Goal: Find specific page/section: Find specific page/section

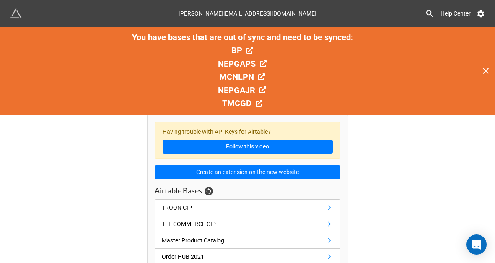
click at [487, 70] on icon at bounding box center [486, 71] width 10 height 10
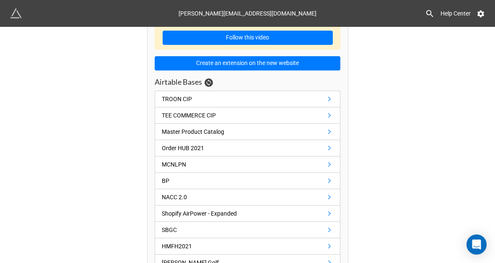
scroll to position [1675, 0]
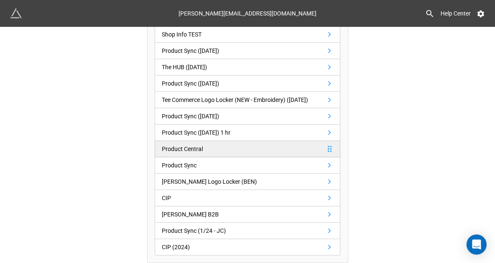
click at [214, 146] on link "Product Central" at bounding box center [248, 149] width 186 height 16
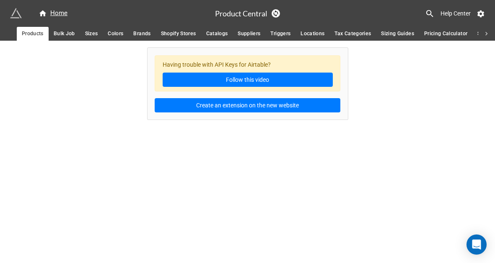
click at [113, 34] on span "Colors" at bounding box center [116, 33] width 16 height 9
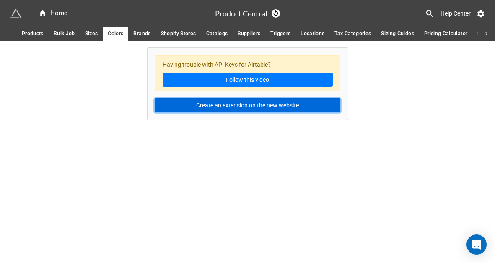
click at [211, 106] on button "Create an extension on the new website" at bounding box center [248, 105] width 186 height 14
